Goal: Transaction & Acquisition: Purchase product/service

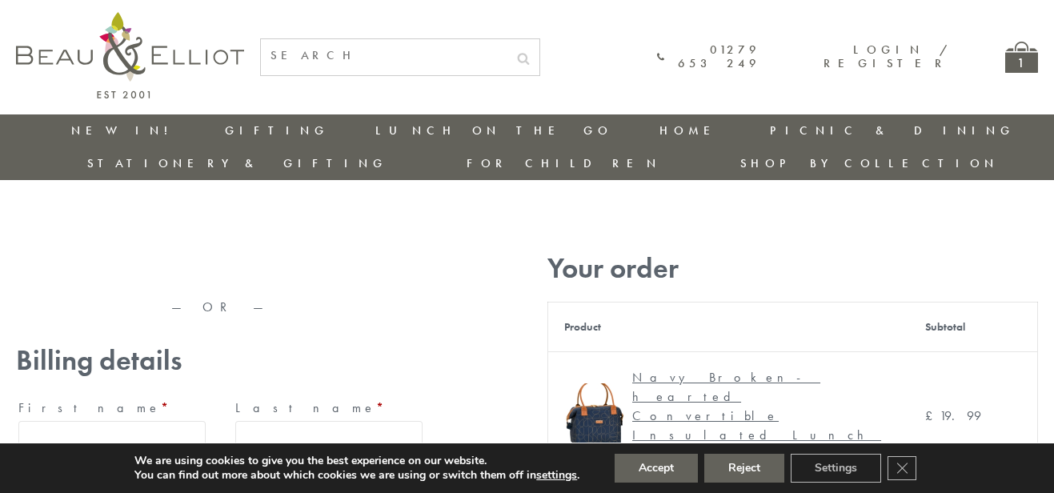
type input "[EMAIL_ADDRESS][DOMAIN_NAME]"
type input "[PERSON_NAME]"
type input "23, [GEOGRAPHIC_DATA], [GEOGRAPHIC_DATA]"
type input "[GEOGRAPHIC_DATA]"
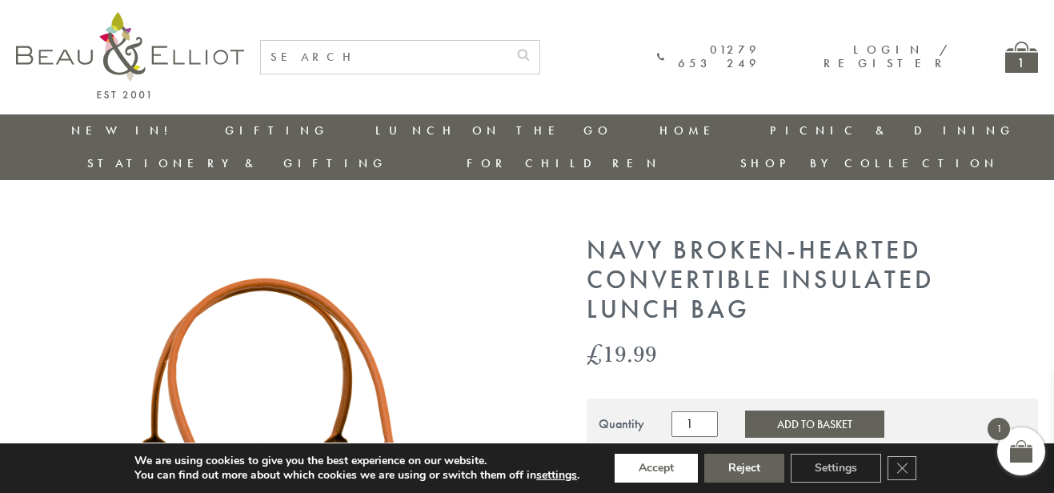
click at [656, 468] on button "Accept" at bounding box center [656, 468] width 83 height 29
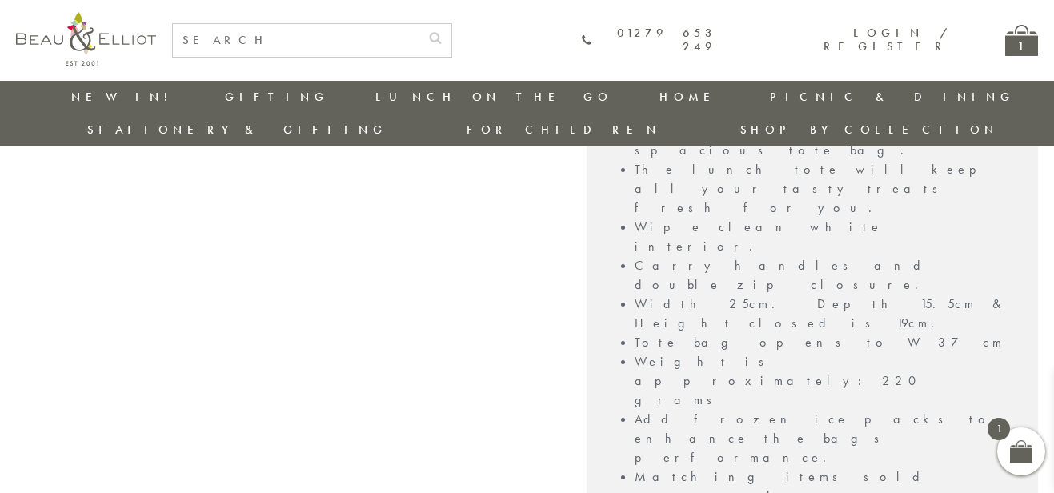
scroll to position [1500, 0]
